Goal: Task Accomplishment & Management: Complete application form

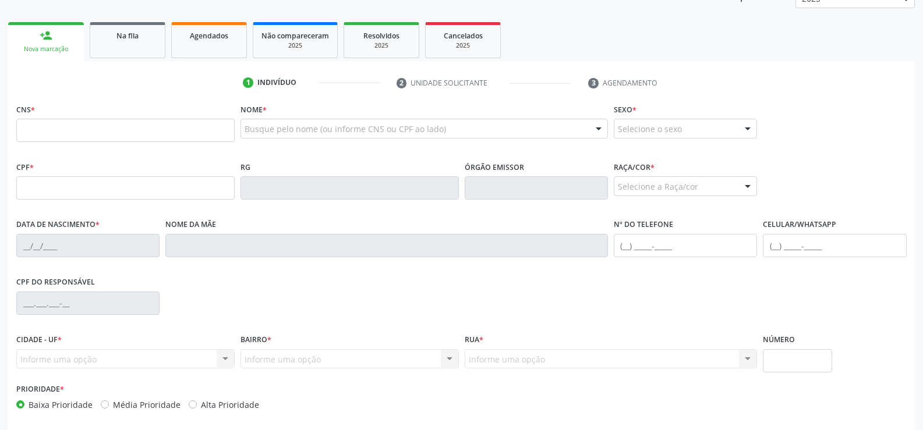
scroll to position [175, 0]
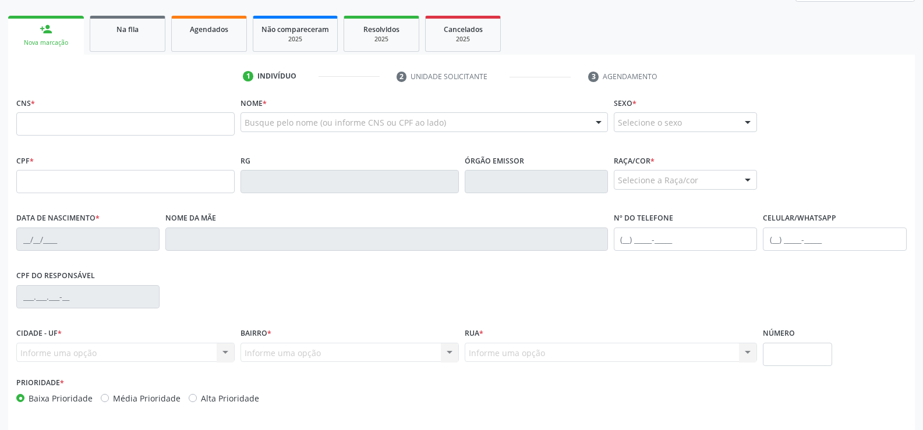
click at [63, 121] on input "text" at bounding box center [125, 123] width 218 height 23
click at [223, 46] on link "Agendados" at bounding box center [209, 34] width 76 height 36
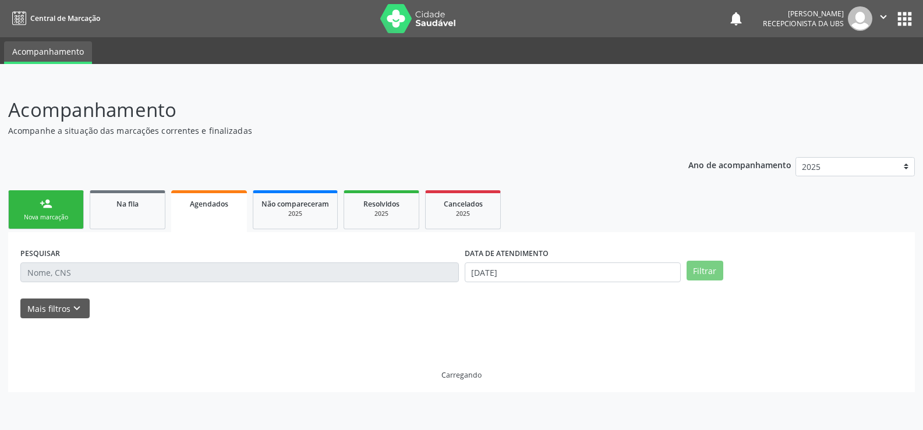
scroll to position [0, 0]
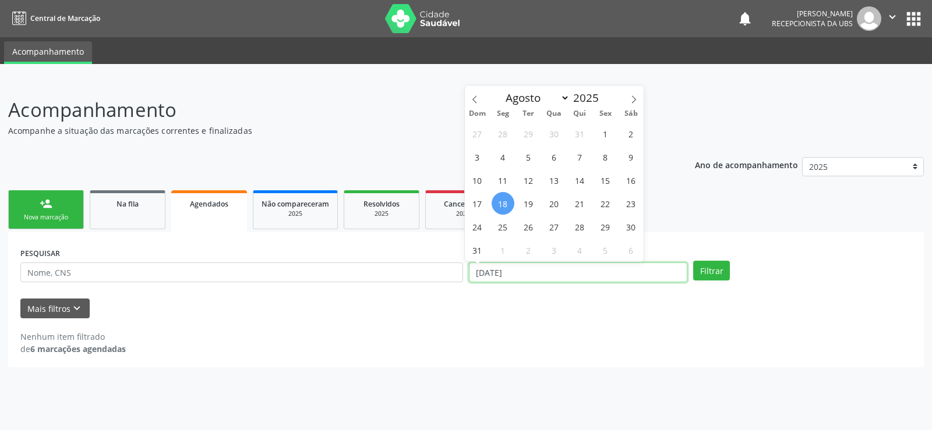
click at [539, 276] on input "[DATE]" at bounding box center [578, 273] width 218 height 20
click at [604, 134] on span "1" at bounding box center [605, 133] width 23 height 23
type input "[DATE]"
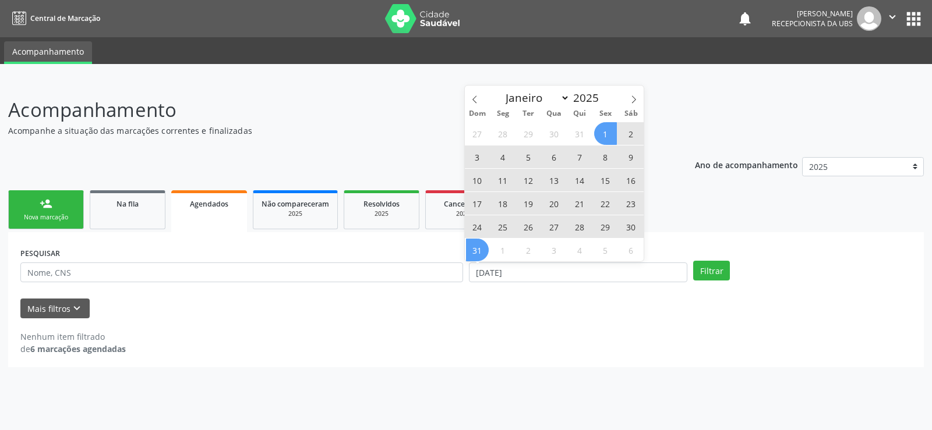
click at [473, 254] on span "31" at bounding box center [477, 250] width 23 height 23
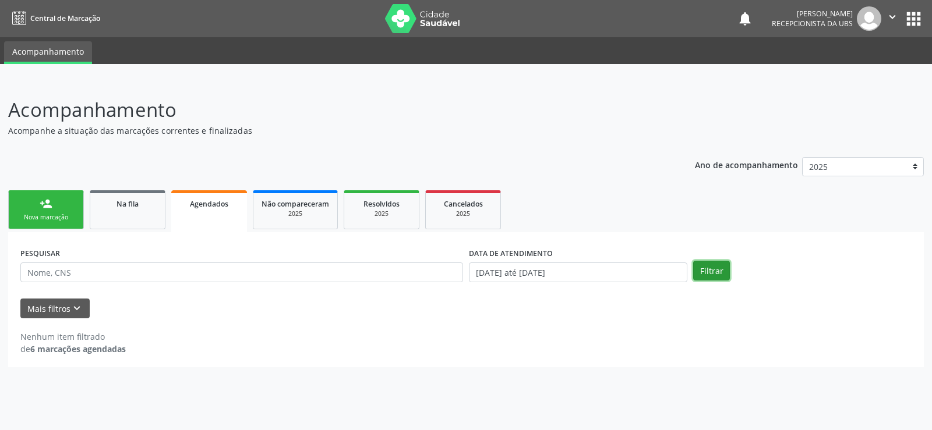
click at [703, 275] on button "Filtrar" at bounding box center [711, 271] width 37 height 20
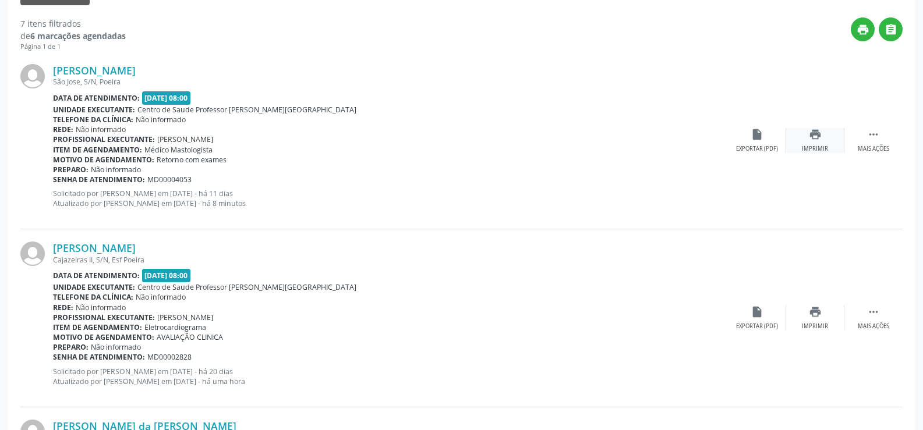
scroll to position [255, 0]
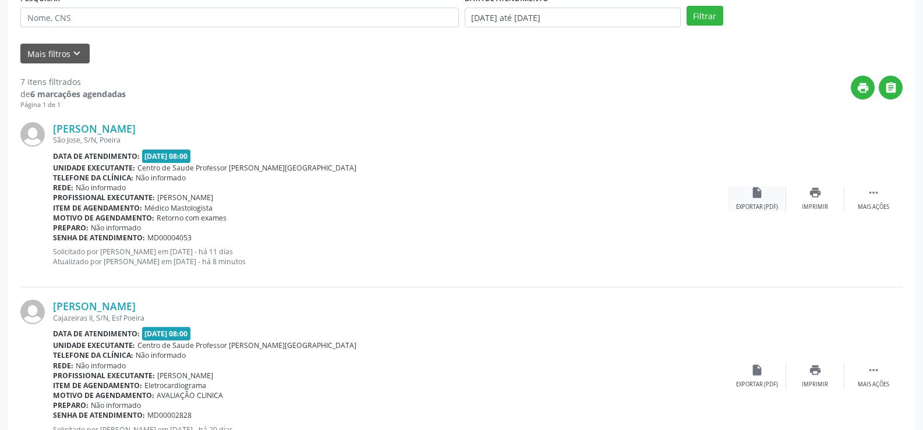
click at [750, 208] on div "Exportar (PDF)" at bounding box center [757, 207] width 42 height 8
click at [580, 128] on div "[PERSON_NAME]" at bounding box center [390, 128] width 675 height 13
click at [872, 200] on div " Mais ações" at bounding box center [873, 198] width 58 height 25
click at [632, 207] on div "Exportar (PDF)" at bounding box center [640, 207] width 42 height 8
click at [802, 209] on div "edit Editar" at bounding box center [815, 198] width 58 height 25
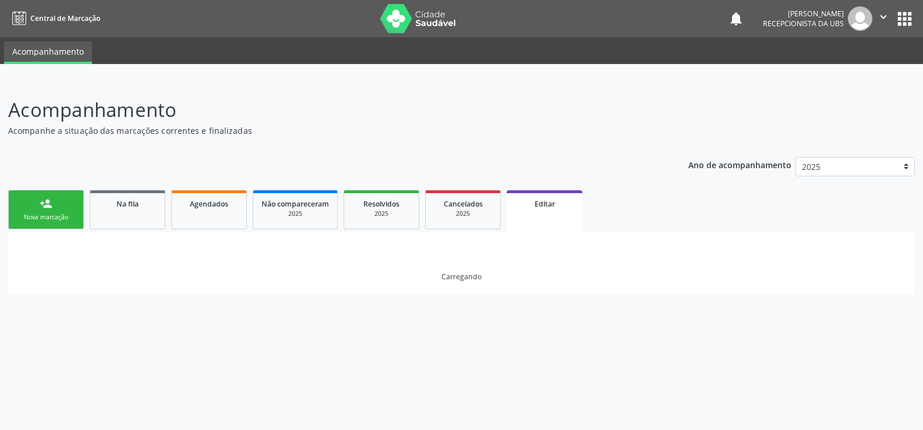
scroll to position [0, 0]
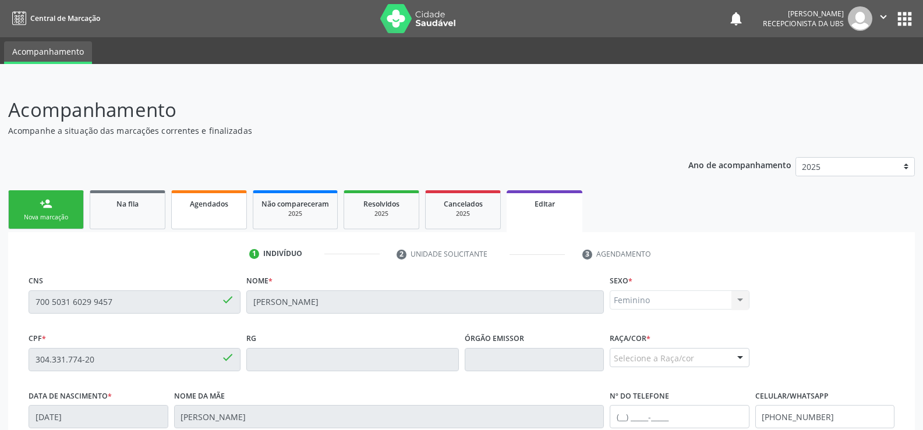
click at [235, 217] on link "Agendados" at bounding box center [209, 209] width 76 height 39
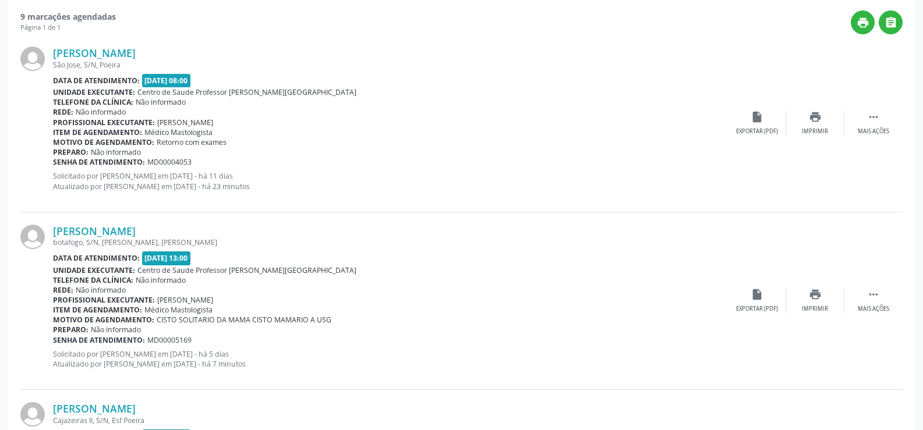
scroll to position [349, 0]
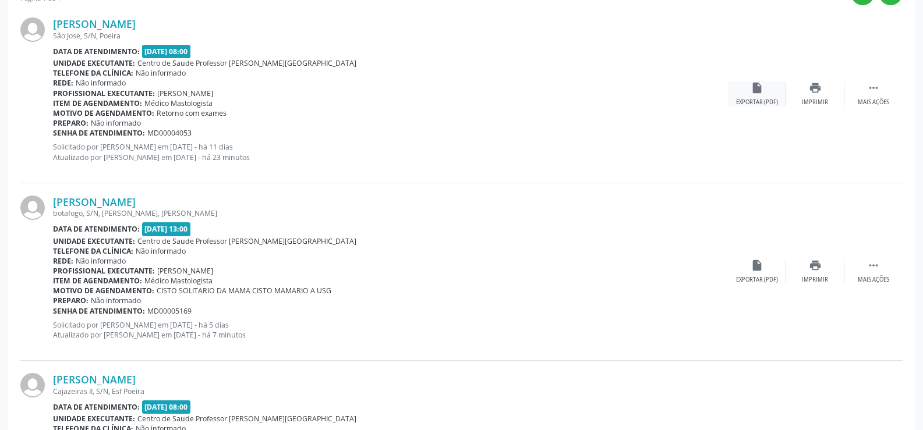
click at [757, 104] on div "Exportar (PDF)" at bounding box center [757, 102] width 42 height 8
click at [868, 102] on div "Mais ações" at bounding box center [873, 102] width 31 height 8
click at [869, 279] on div "Mais ações" at bounding box center [873, 280] width 31 height 8
click at [115, 206] on link "[PERSON_NAME]" at bounding box center [94, 202] width 83 height 13
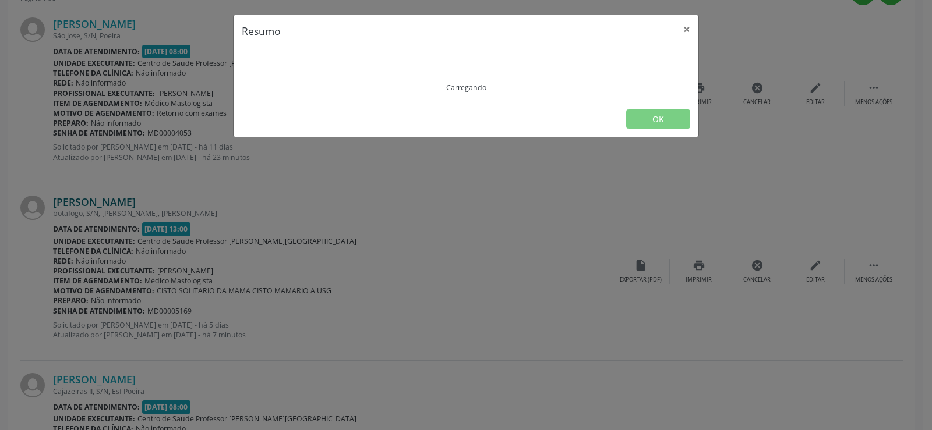
click at [115, 206] on div "Resumo × Carregando OK" at bounding box center [466, 215] width 932 height 430
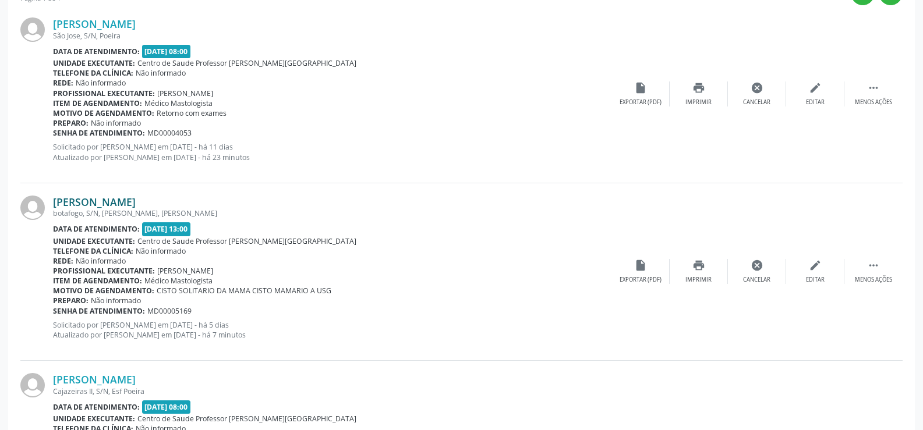
click at [115, 206] on link "[PERSON_NAME]" at bounding box center [94, 202] width 83 height 13
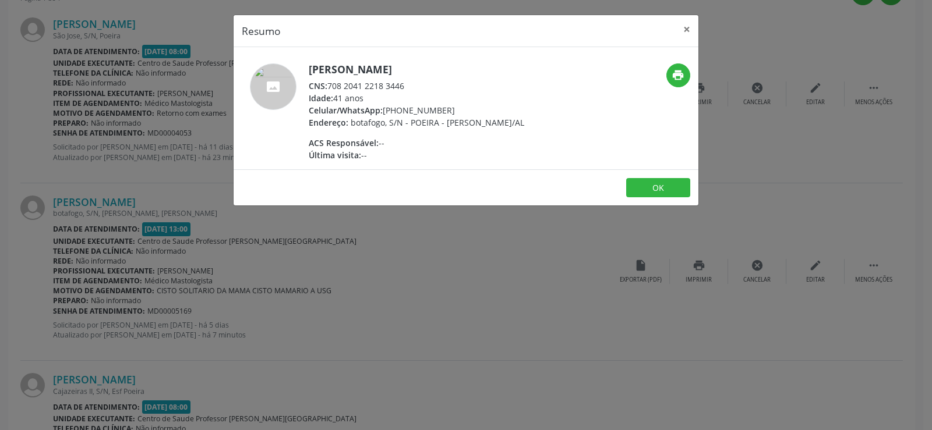
click at [327, 86] on span "CNS:" at bounding box center [318, 85] width 19 height 11
click at [331, 83] on div "CNS: 708 2041 2218 3446" at bounding box center [416, 86] width 215 height 12
click at [334, 86] on div "CNS: 708 2041 2218 3446" at bounding box center [416, 86] width 215 height 12
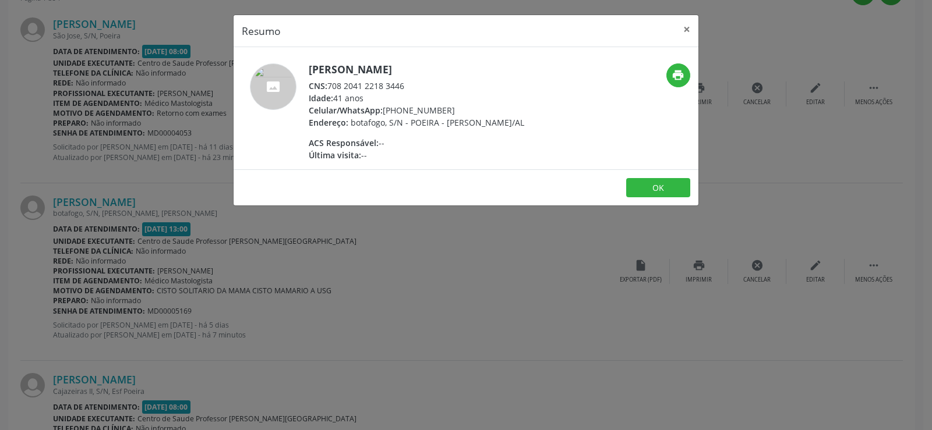
click at [356, 88] on div "CNS: 708 2041 2218 3446" at bounding box center [416, 86] width 215 height 12
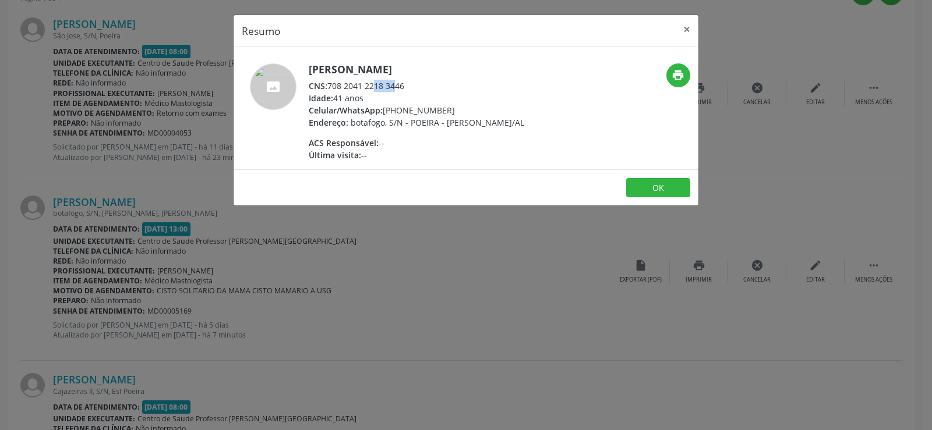
click at [356, 88] on div "CNS: 708 2041 2218 3446" at bounding box center [416, 86] width 215 height 12
click at [323, 87] on span "CNS:" at bounding box center [318, 85] width 19 height 11
drag, startPoint x: 329, startPoint y: 86, endPoint x: 426, endPoint y: 87, distance: 96.7
click at [426, 87] on div "CNS: 708 2041 2218 3446" at bounding box center [416, 86] width 215 height 12
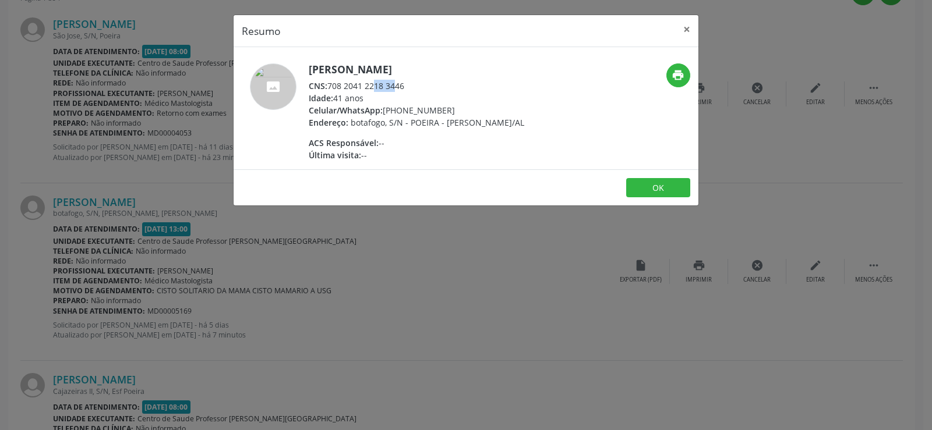
copy div "708 2041 2218 3446"
click at [688, 30] on button "×" at bounding box center [686, 29] width 23 height 29
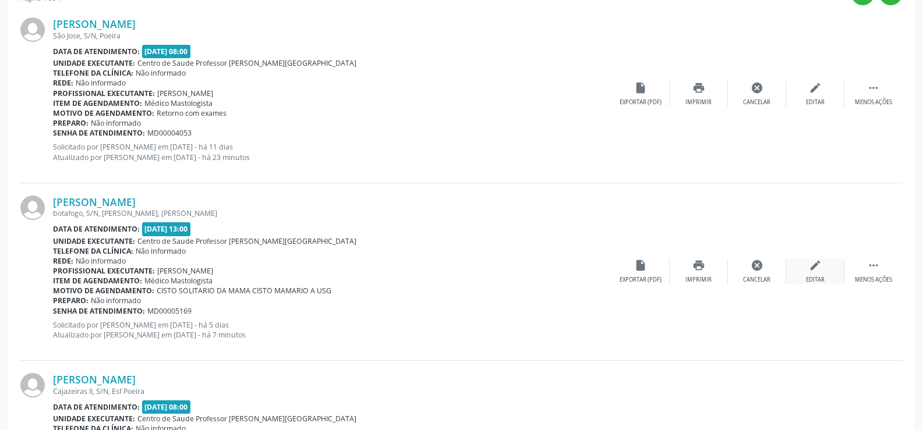
click at [801, 276] on div "edit Editar" at bounding box center [815, 271] width 58 height 25
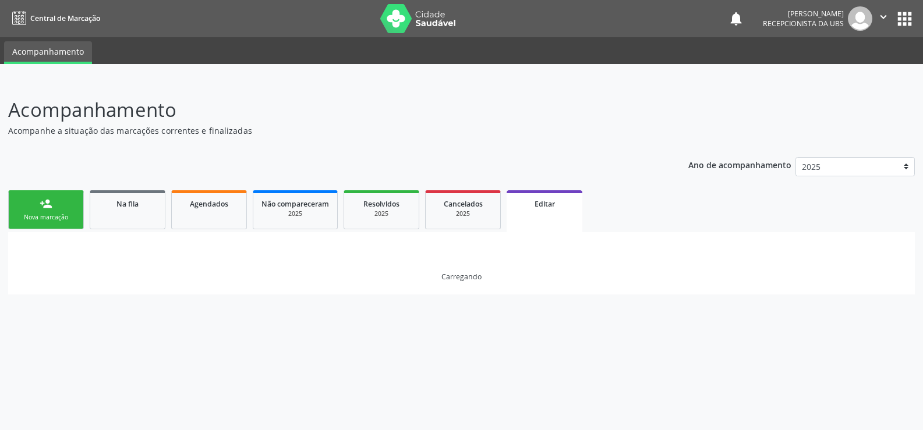
scroll to position [0, 0]
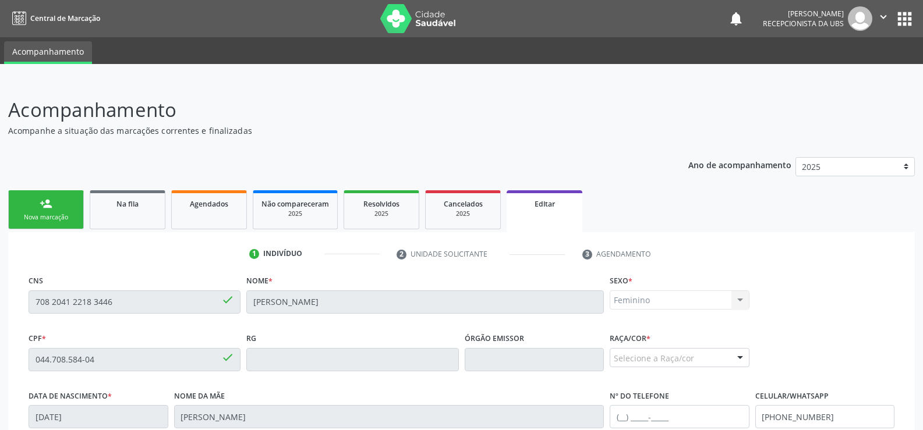
click at [118, 176] on div "Ano de acompanhamento 2025 person_add Nova marcação Na fila Agendados Não compa…" at bounding box center [461, 402] width 907 height 506
click at [216, 224] on link "Agendados" at bounding box center [209, 209] width 76 height 39
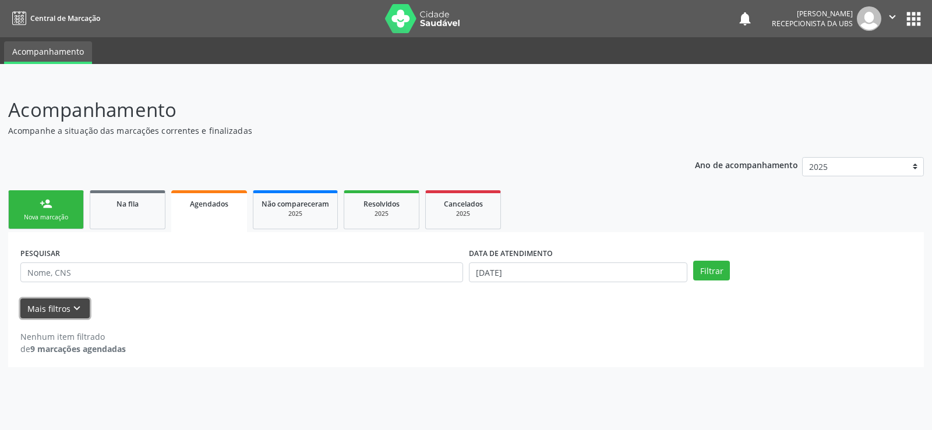
click at [43, 307] on button "Mais filtros keyboard_arrow_down" at bounding box center [54, 309] width 69 height 20
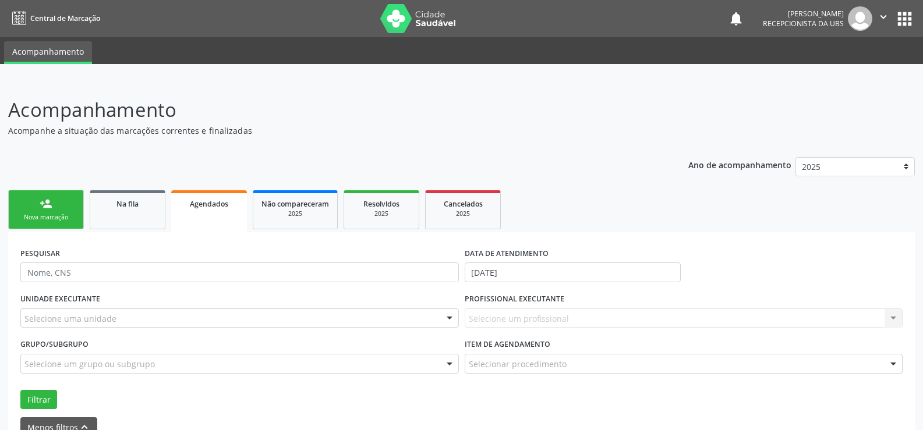
click at [212, 215] on link "Agendados" at bounding box center [209, 211] width 76 height 42
click at [136, 218] on link "Na fila" at bounding box center [128, 209] width 76 height 39
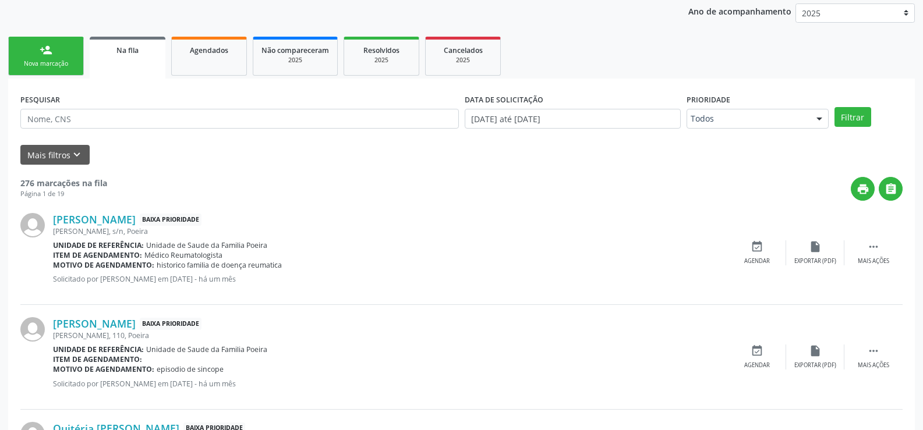
scroll to position [175, 0]
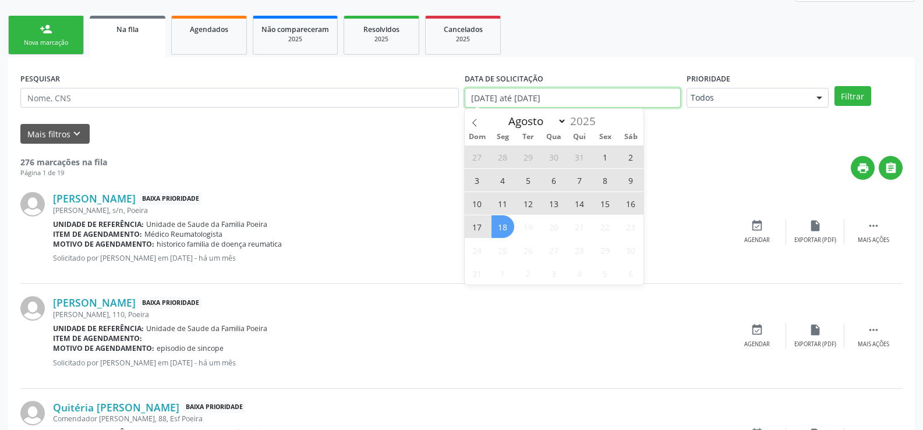
click at [597, 99] on input "[DATE] até [DATE]" at bounding box center [573, 98] width 216 height 20
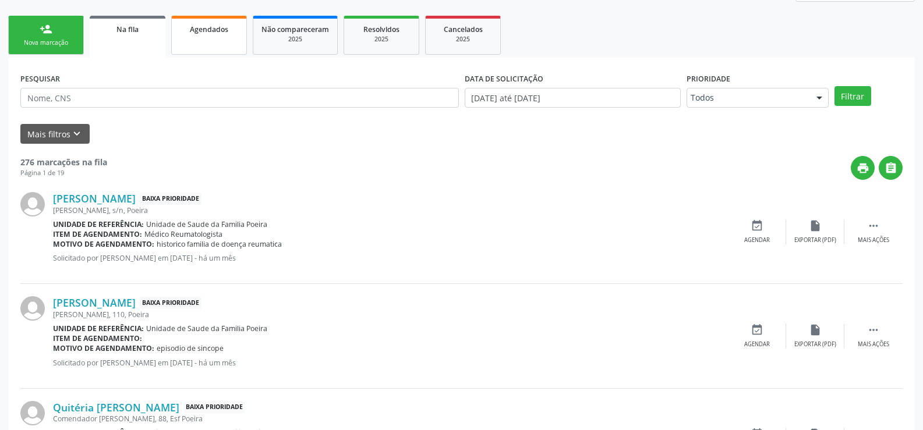
click at [201, 35] on link "Agendados" at bounding box center [209, 35] width 76 height 39
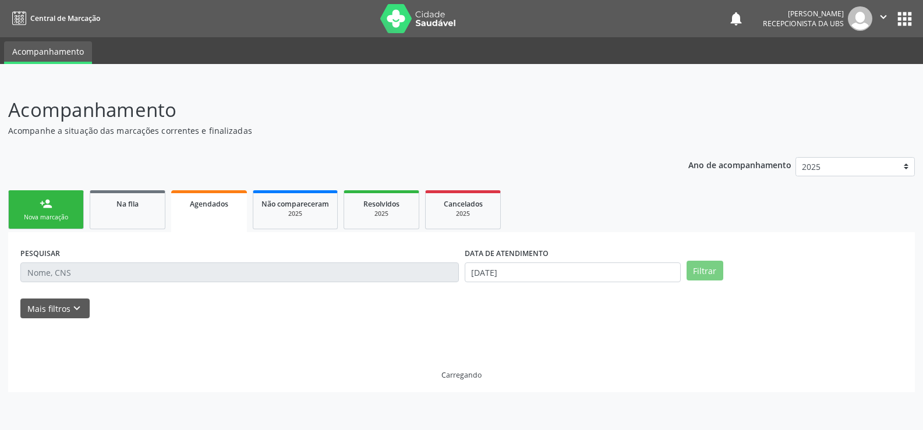
scroll to position [0, 0]
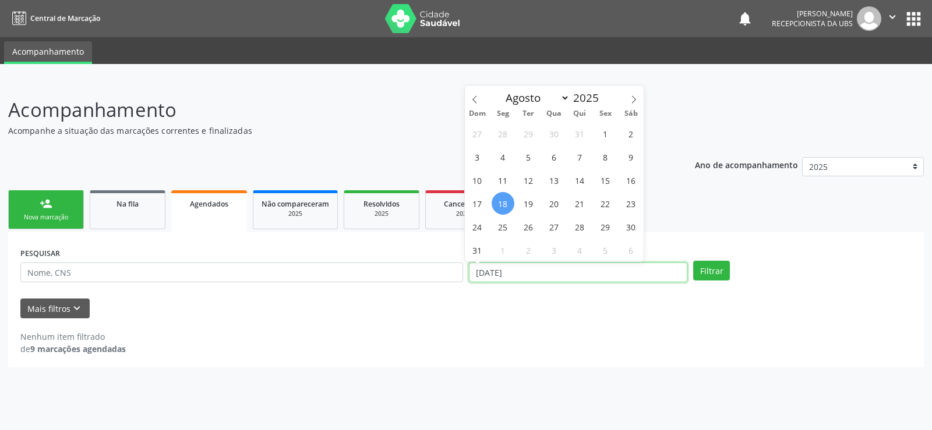
click at [549, 272] on input "[DATE]" at bounding box center [578, 273] width 218 height 20
click at [601, 134] on span "1" at bounding box center [605, 133] width 23 height 23
type input "[DATE]"
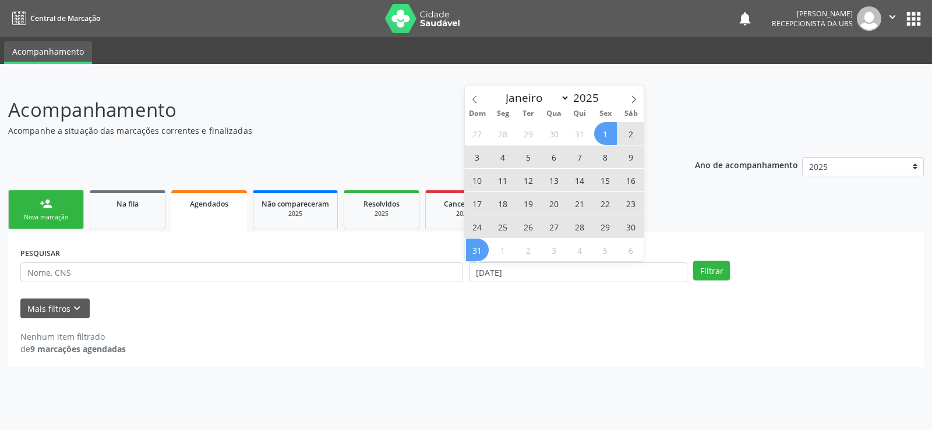
click at [476, 257] on span "31" at bounding box center [477, 250] width 23 height 23
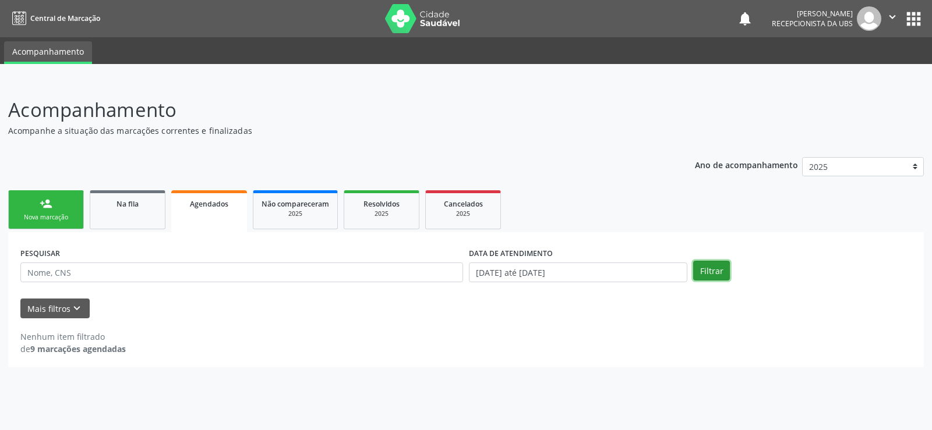
click at [709, 274] on button "Filtrar" at bounding box center [711, 271] width 37 height 20
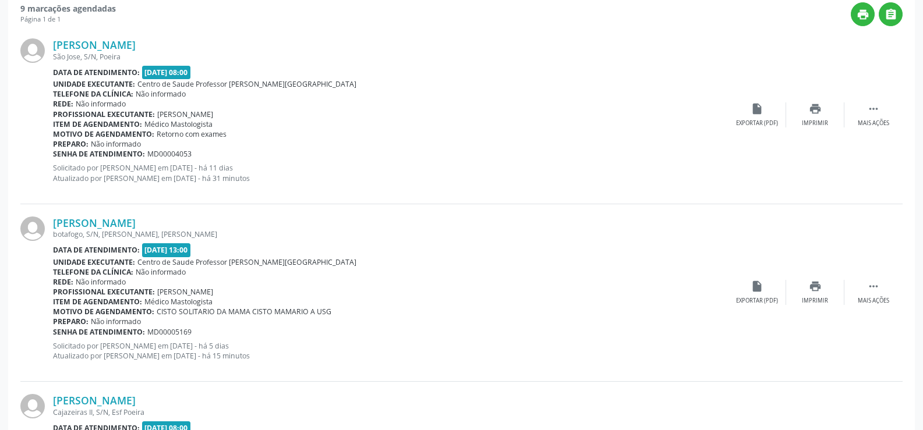
scroll to position [349, 0]
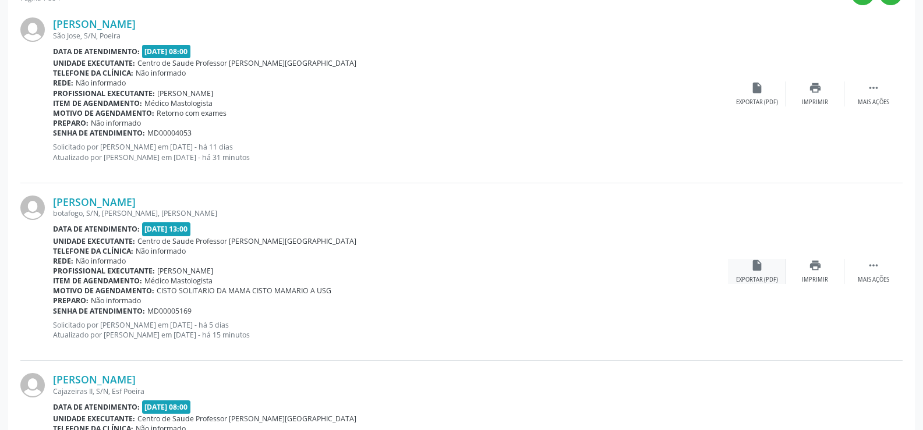
click at [757, 279] on div "Exportar (PDF)" at bounding box center [757, 280] width 42 height 8
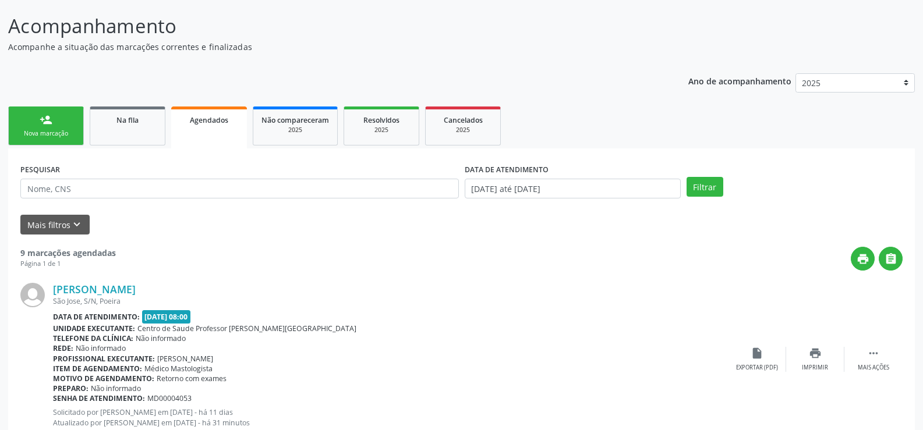
scroll to position [58, 0]
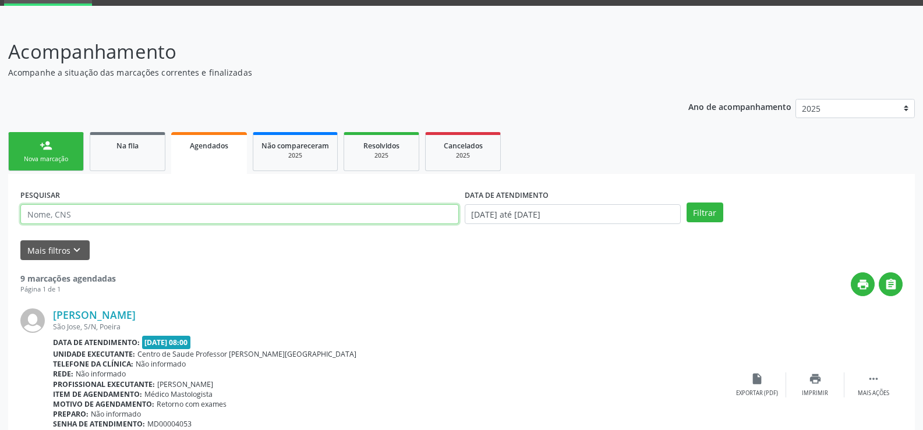
click at [77, 215] on input "text" at bounding box center [239, 214] width 438 height 20
click at [120, 213] on input "text" at bounding box center [239, 214] width 438 height 20
click at [48, 216] on input "mariapastoura dos [PERSON_NAME]" at bounding box center [239, 214] width 438 height 20
click at [686, 203] on button "Filtrar" at bounding box center [704, 213] width 37 height 20
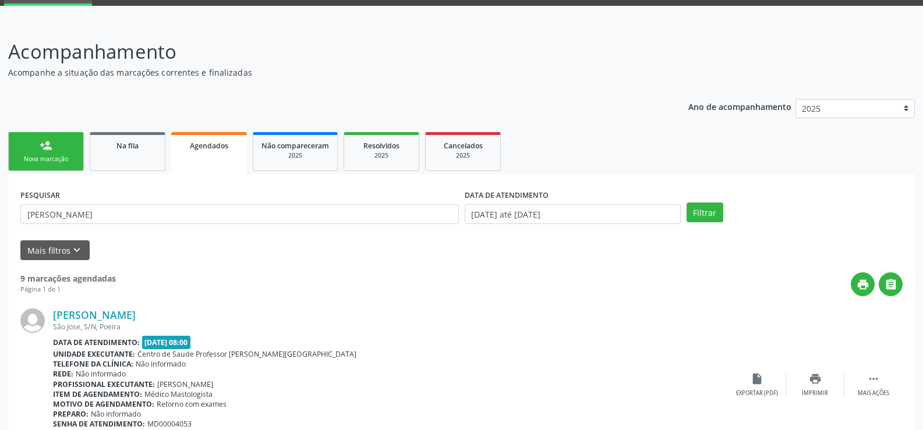
scroll to position [0, 0]
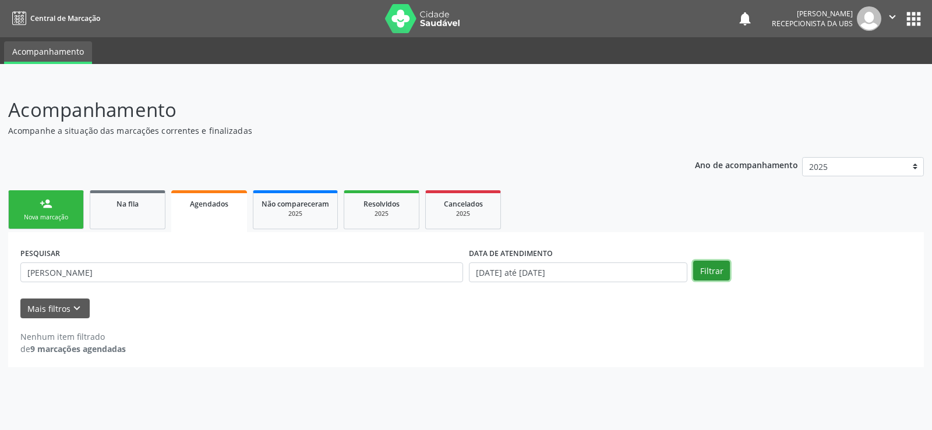
click at [703, 272] on button "Filtrar" at bounding box center [711, 271] width 37 height 20
click at [206, 281] on input "[PERSON_NAME]" at bounding box center [241, 273] width 442 height 20
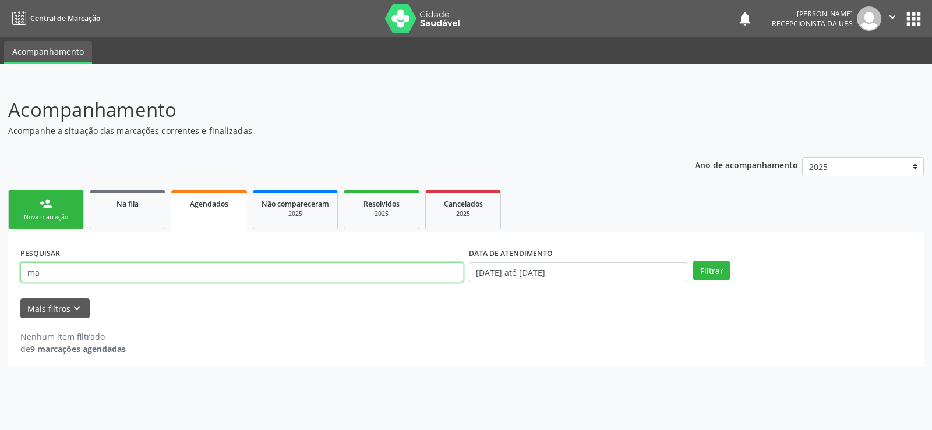
type input "m"
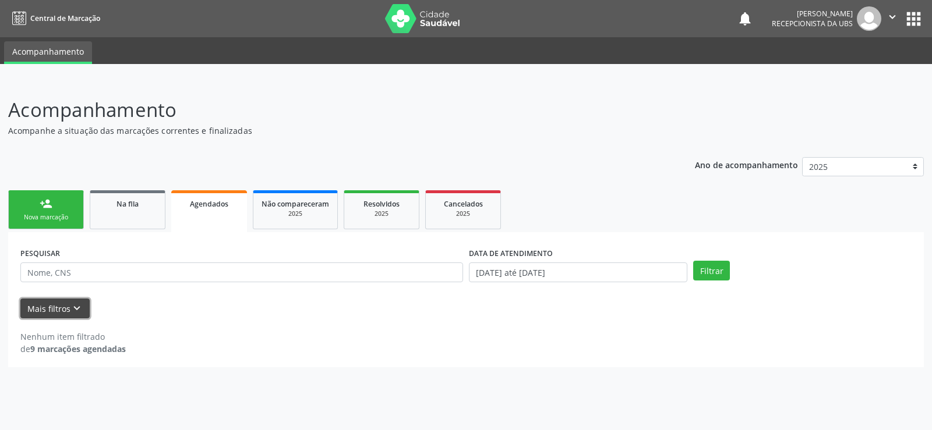
click at [32, 314] on button "Mais filtros keyboard_arrow_down" at bounding box center [54, 309] width 69 height 20
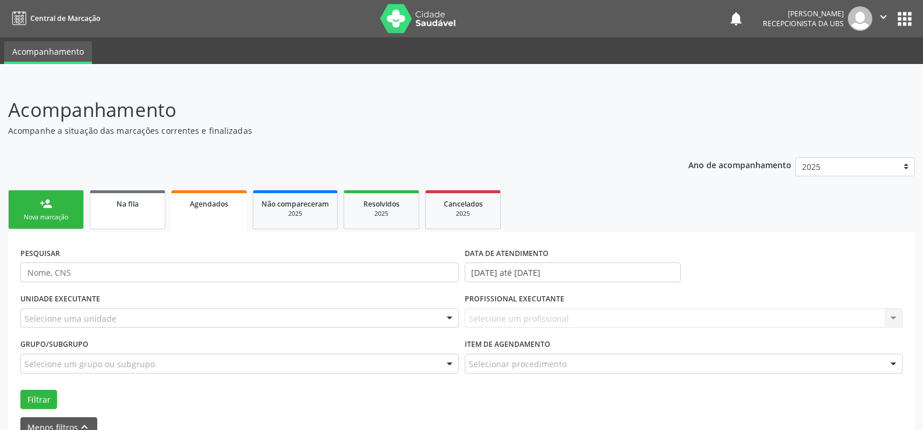
click at [150, 211] on link "Na fila" at bounding box center [128, 209] width 76 height 39
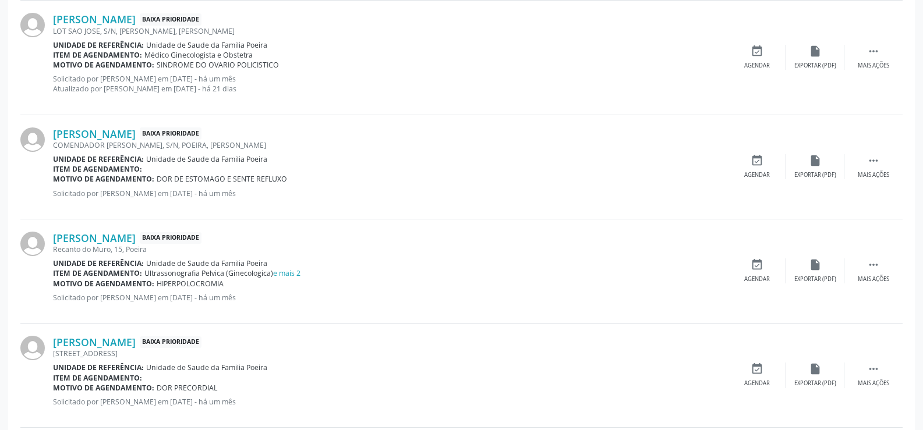
scroll to position [1553, 0]
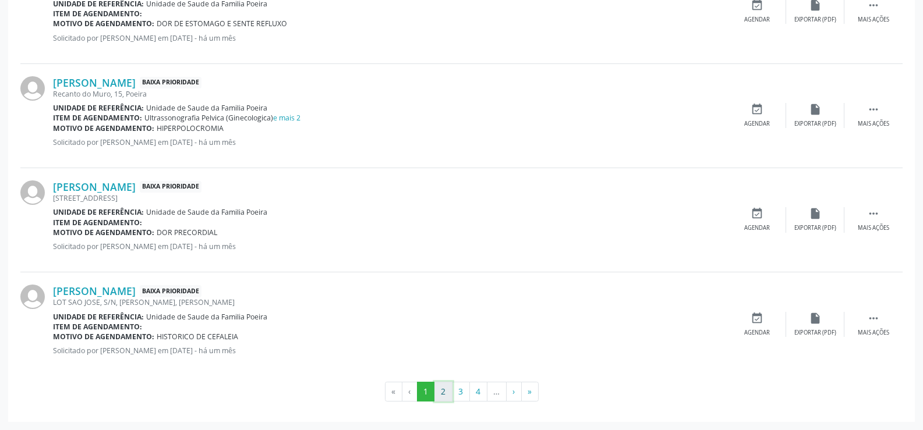
click at [440, 393] on button "2" at bounding box center [443, 392] width 18 height 20
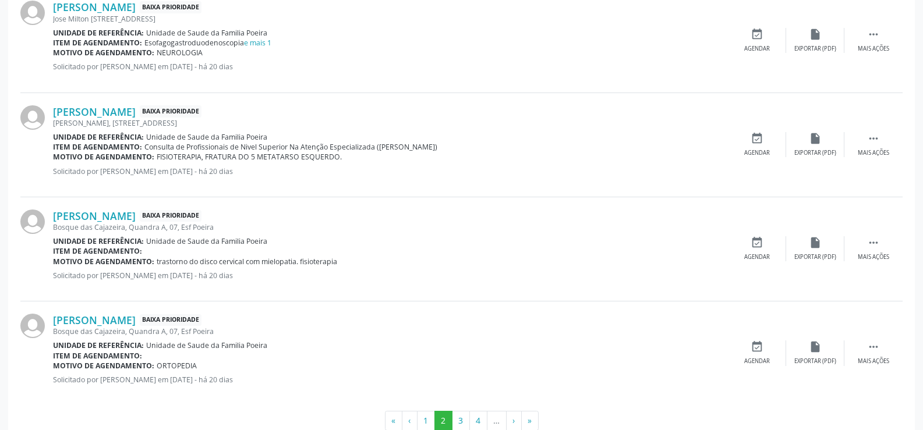
scroll to position [1543, 0]
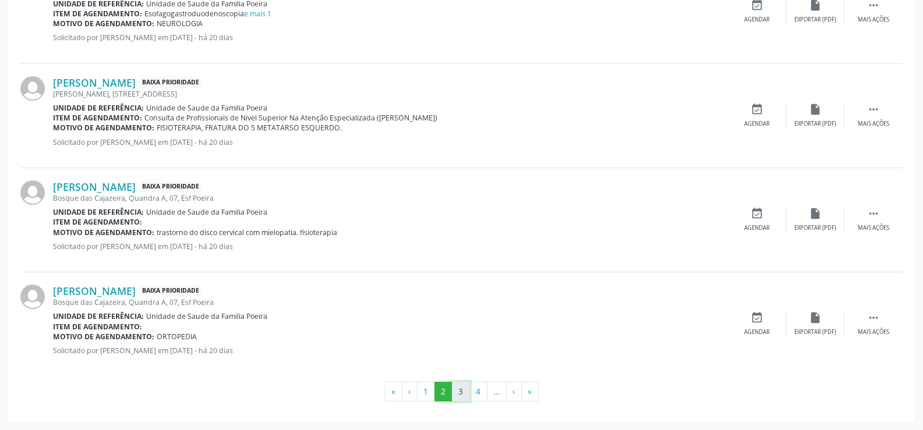
click at [466, 397] on button "3" at bounding box center [461, 392] width 18 height 20
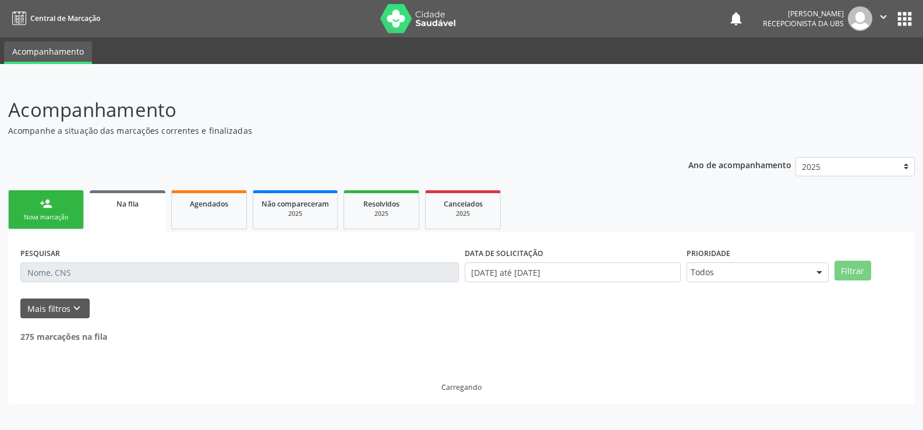
scroll to position [0, 0]
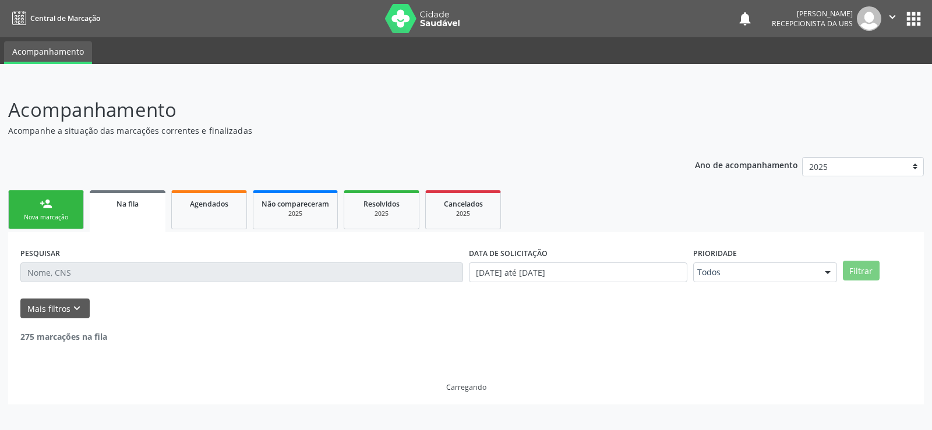
click at [466, 397] on div "PESQUISAR DATA DE SOLICITAÇÃO [DATE] até [DATE] Prioridade Todos Todos Baixa Pr…" at bounding box center [465, 318] width 915 height 172
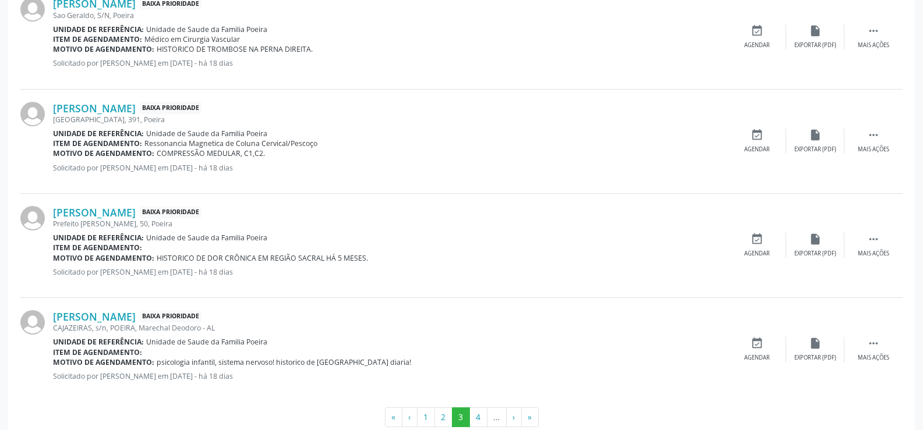
scroll to position [1543, 0]
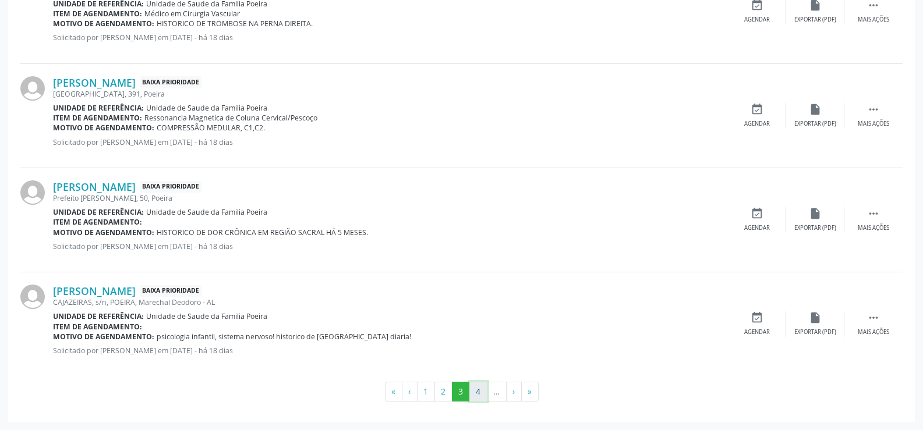
click at [475, 397] on button "4" at bounding box center [478, 392] width 18 height 20
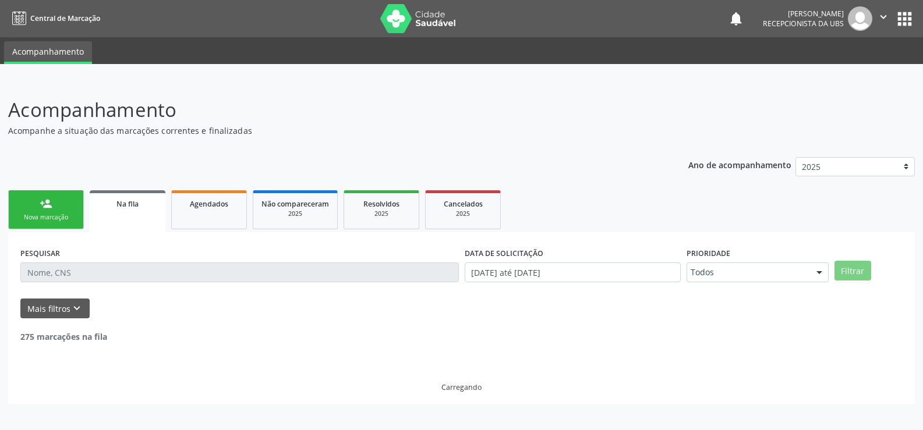
scroll to position [0, 0]
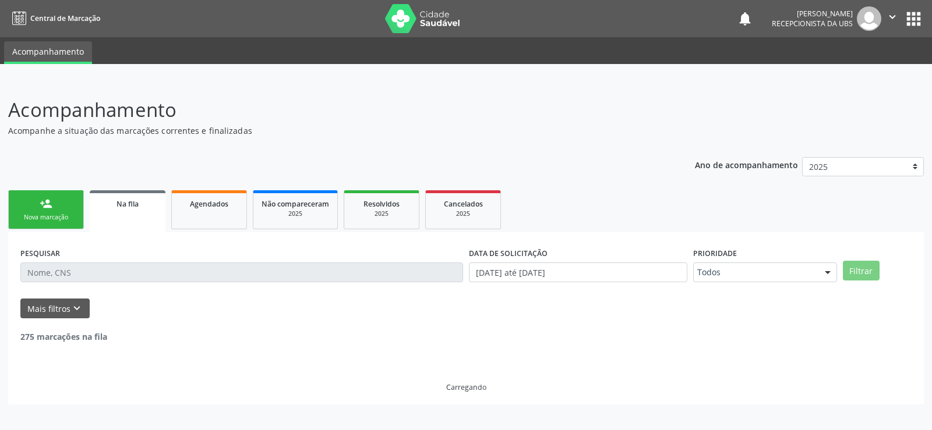
click at [475, 397] on div "PESQUISAR DATA DE SOLICITAÇÃO [DATE] até [DATE] Prioridade Todos Todos Baixa Pr…" at bounding box center [465, 318] width 915 height 172
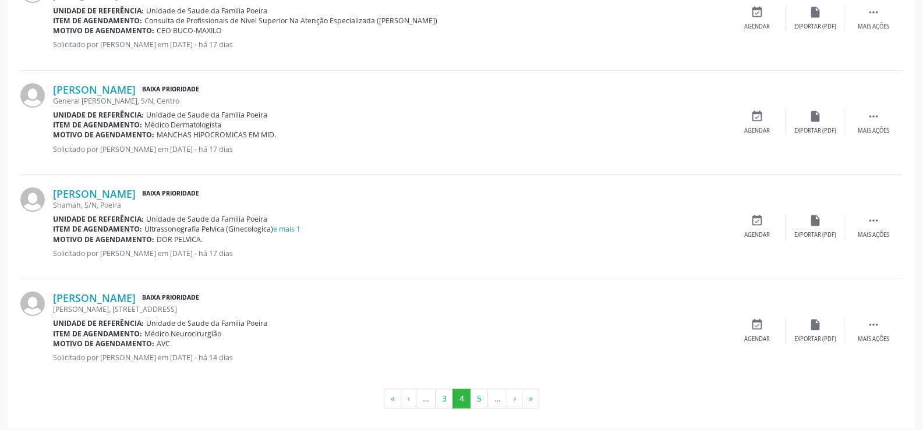
scroll to position [1543, 0]
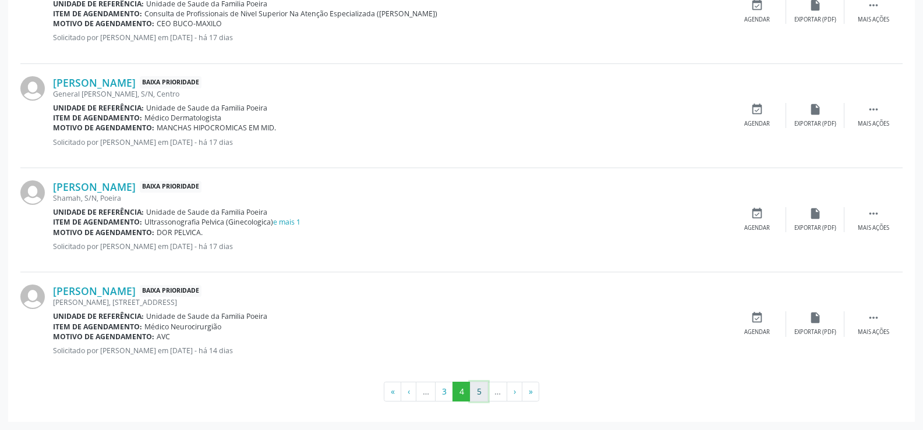
click at [477, 392] on button "5" at bounding box center [479, 392] width 18 height 20
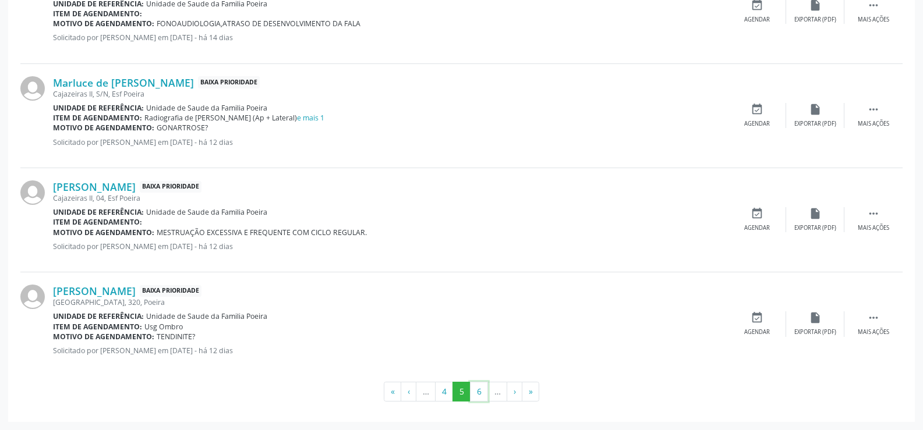
click button "6" at bounding box center [479, 392] width 18 height 20
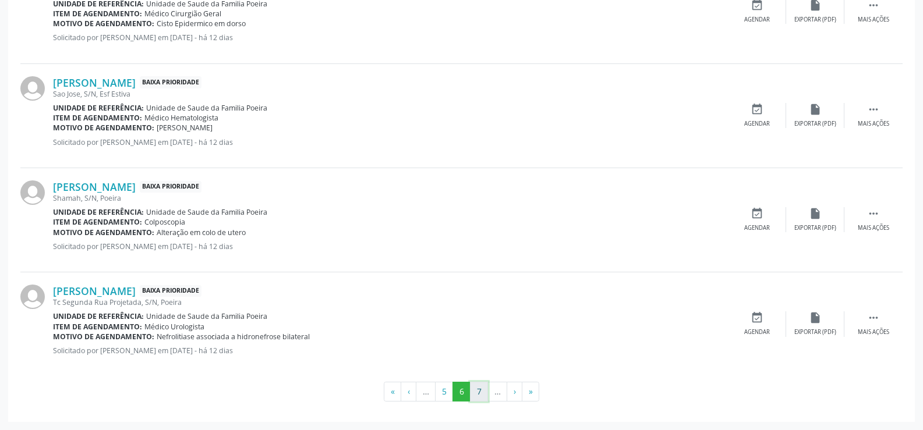
click at [481, 393] on button "7" at bounding box center [479, 392] width 18 height 20
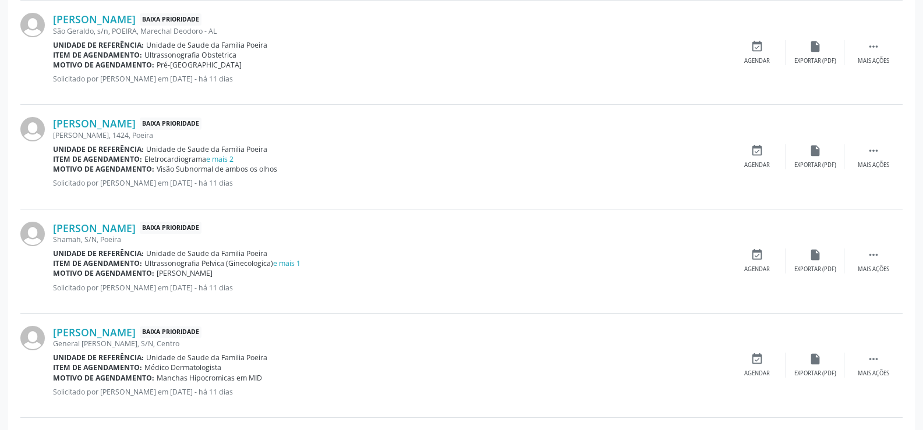
scroll to position [1456, 0]
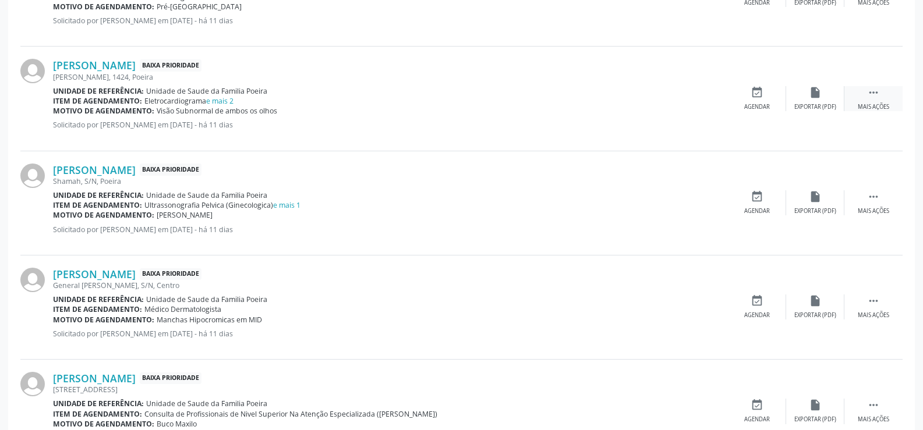
click at [866, 100] on div " Mais ações" at bounding box center [873, 98] width 58 height 25
click at [820, 107] on div "Editar" at bounding box center [815, 107] width 19 height 8
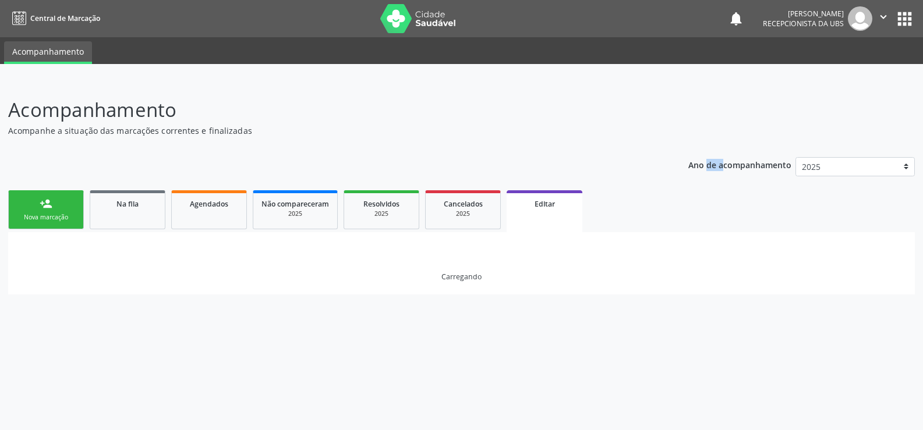
click at [820, 107] on header "Acompanhamento Acompanhe a situação das marcações correntes e finalizadas Relat…" at bounding box center [461, 115] width 907 height 41
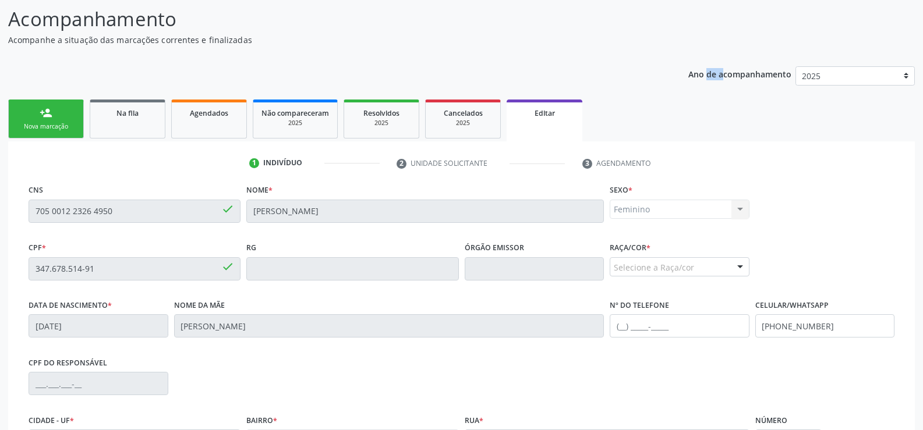
scroll to position [233, 0]
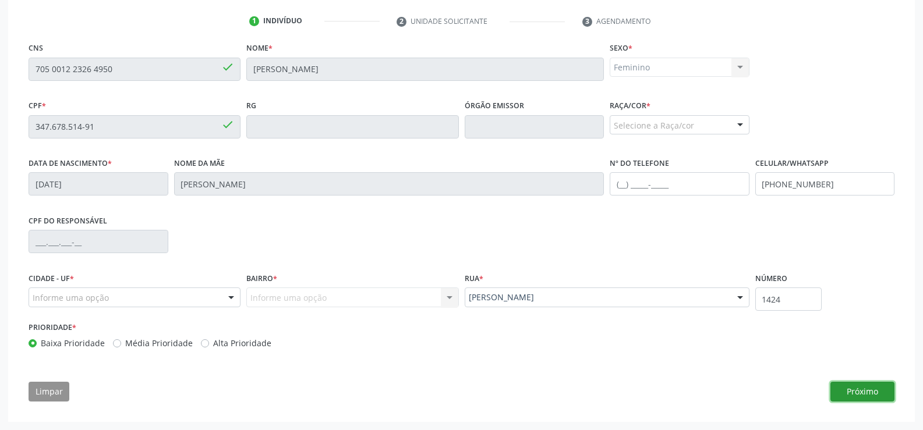
click at [841, 398] on button "Próximo" at bounding box center [862, 392] width 64 height 20
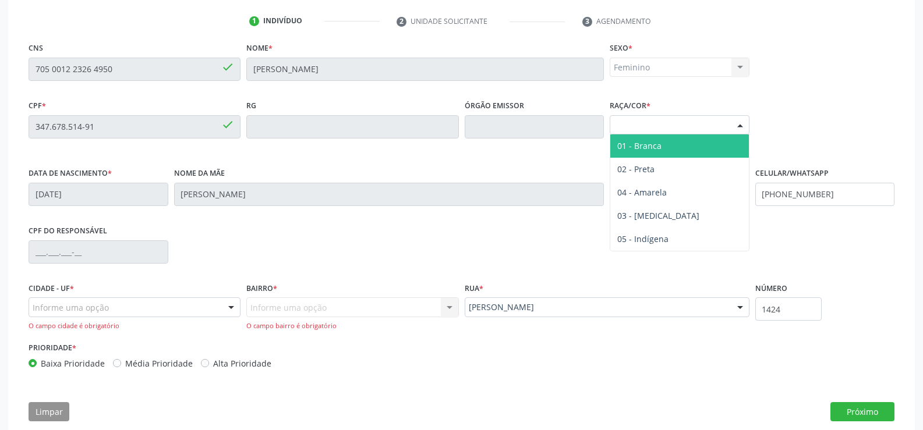
click at [740, 126] on div at bounding box center [739, 126] width 17 height 20
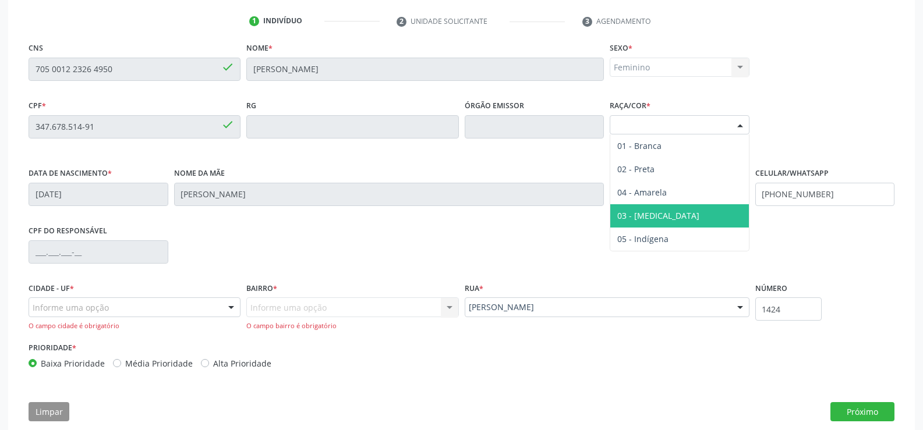
click at [654, 215] on span "03 - [MEDICAL_DATA]" at bounding box center [658, 215] width 82 height 11
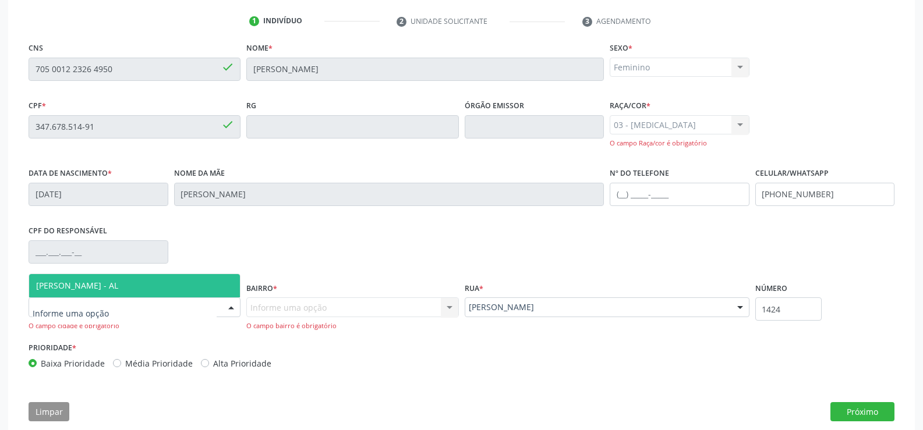
click at [139, 316] on div at bounding box center [135, 308] width 212 height 20
click at [151, 278] on span "[PERSON_NAME] - AL" at bounding box center [134, 285] width 211 height 23
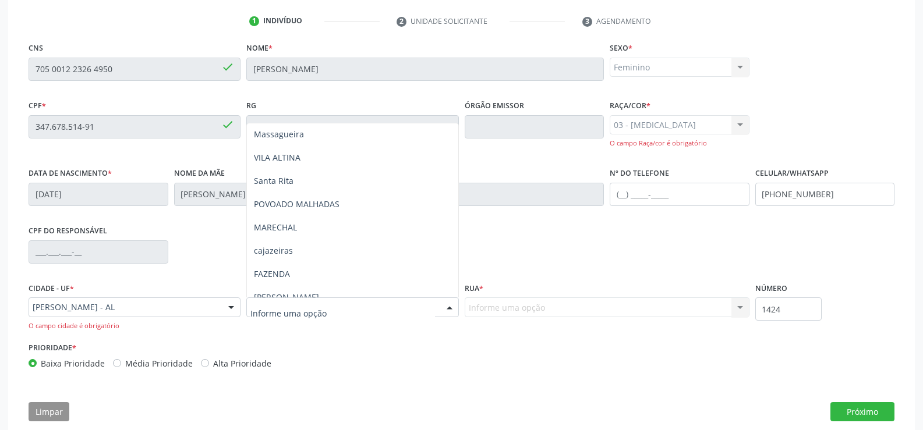
scroll to position [292, 0]
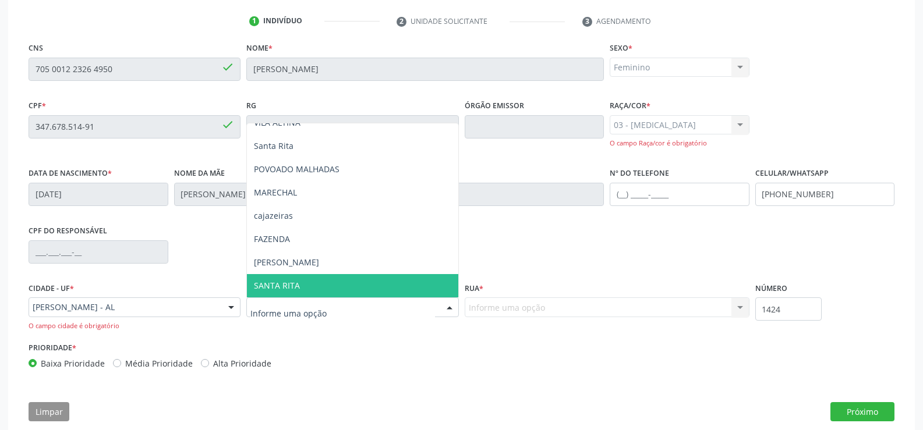
click at [304, 312] on input "text" at bounding box center [342, 313] width 184 height 23
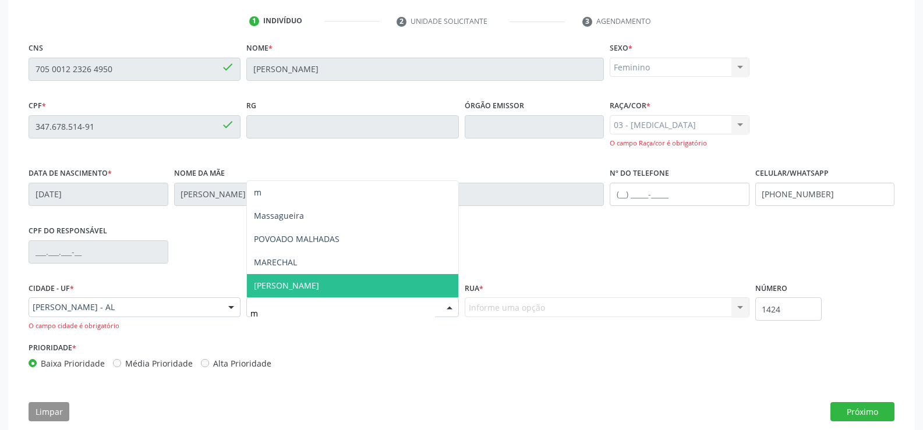
scroll to position [0, 0]
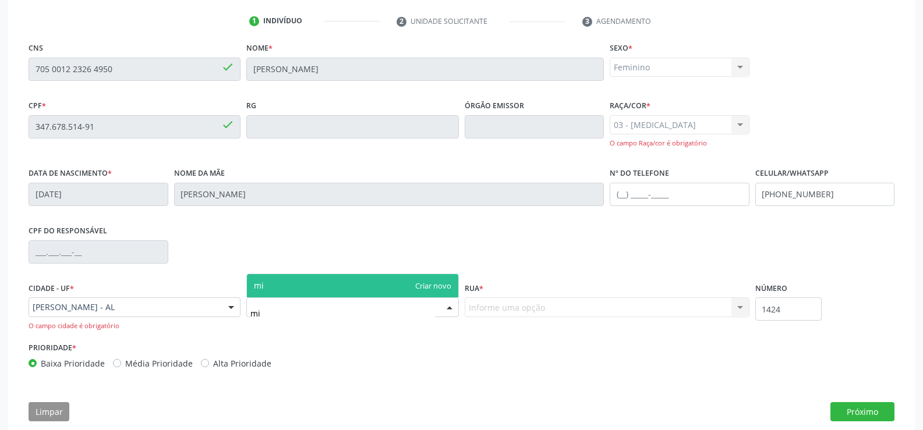
type input "m"
type input "[PERSON_NAME]"
click at [311, 282] on span "[PERSON_NAME]" at bounding box center [286, 285] width 65 height 11
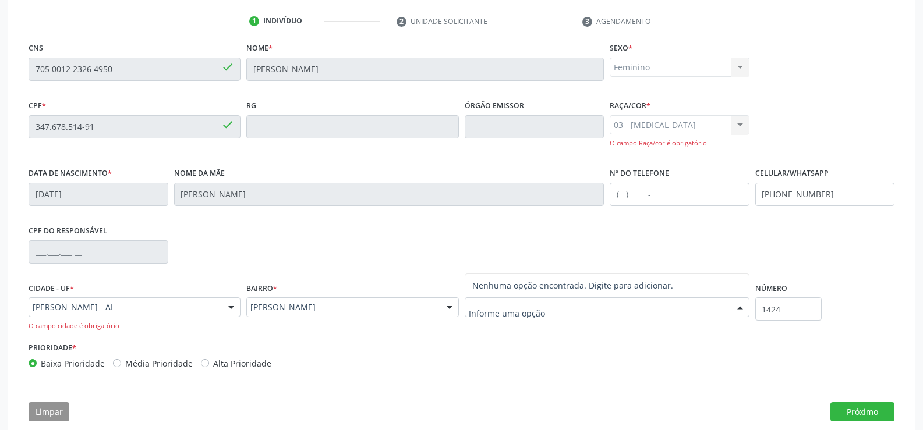
click at [583, 308] on div at bounding box center [607, 308] width 285 height 20
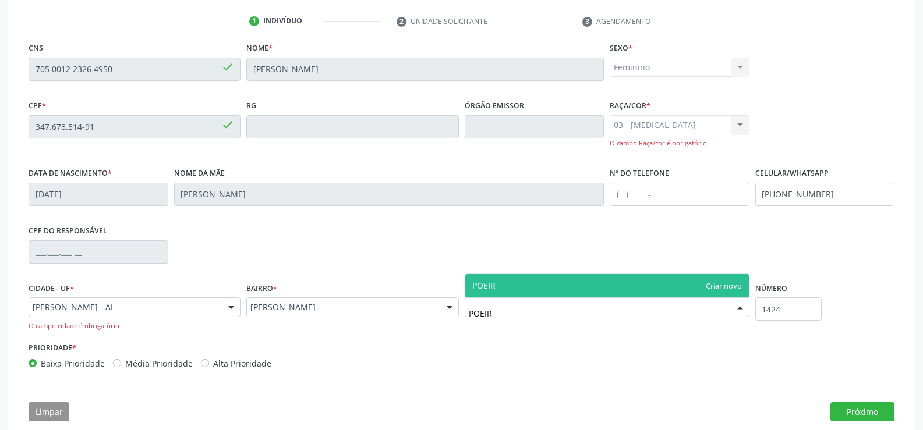
type input "POEIRA"
click at [556, 287] on span "POEIRA" at bounding box center [607, 285] width 284 height 23
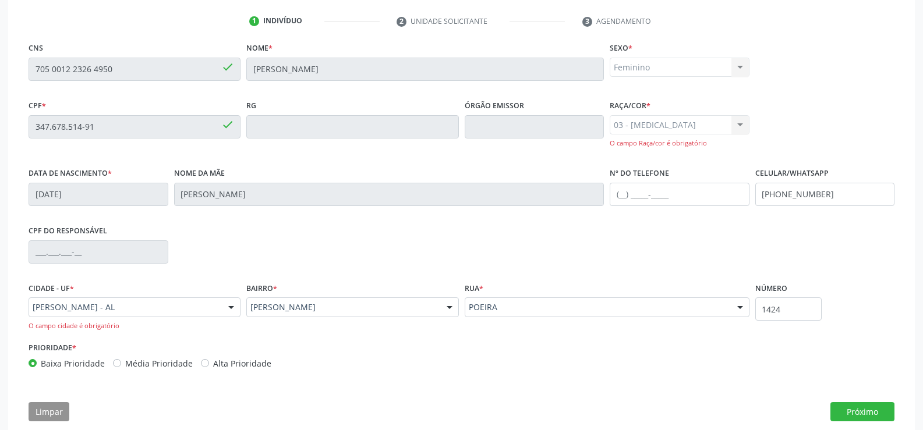
scroll to position [253, 0]
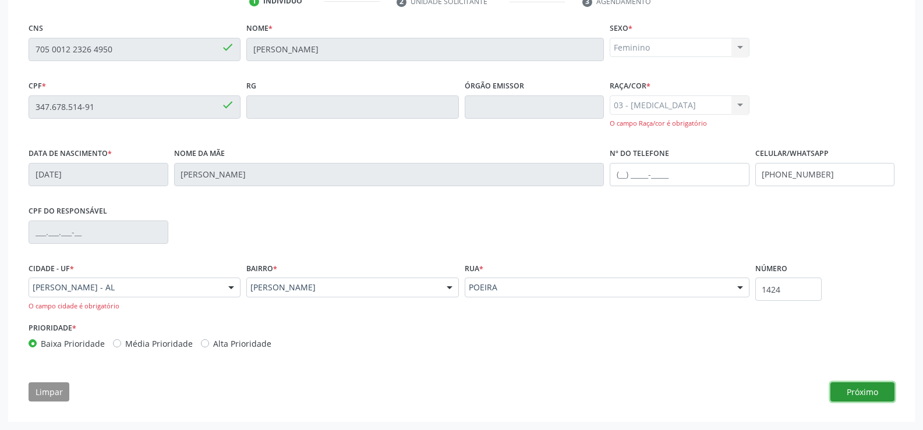
click at [867, 391] on button "Próximo" at bounding box center [862, 393] width 64 height 20
